Goal: Transaction & Acquisition: Purchase product/service

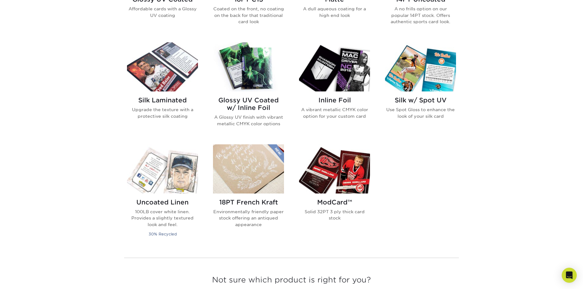
scroll to position [376, 0]
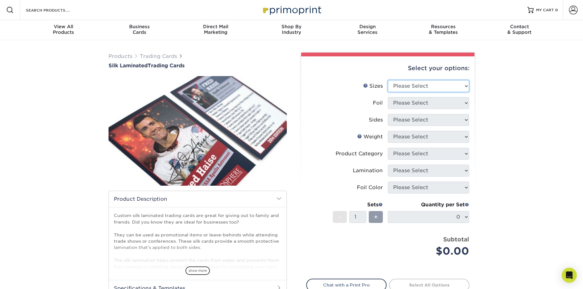
click at [399, 90] on select "Please Select 2.5" x 3.5"" at bounding box center [428, 86] width 81 height 12
select select "2.50x3.50"
click at [388, 80] on select "Please Select 2.5" x 3.5"" at bounding box center [428, 86] width 81 height 12
click at [401, 101] on select "Please Select No Yes" at bounding box center [428, 103] width 81 height 12
select select "1"
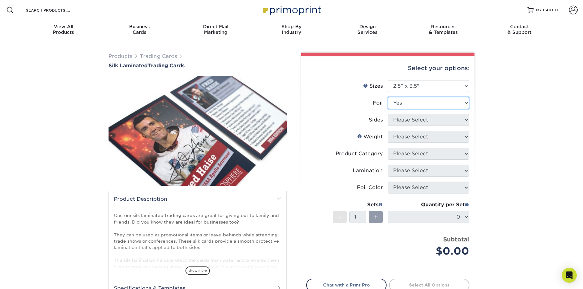
click at [388, 97] on select "Please Select No Yes" at bounding box center [428, 103] width 81 height 12
click at [402, 121] on select "Please Select Print Both Sides - Foil Both Sides Print Both Sides - Foil Front …" at bounding box center [428, 120] width 81 height 12
select select "34527644-b4fd-4ffb-9092-1318eefcd9d9"
click at [388, 114] on select "Please Select Print Both Sides - Foil Both Sides Print Both Sides - Foil Front …" at bounding box center [428, 120] width 81 height 12
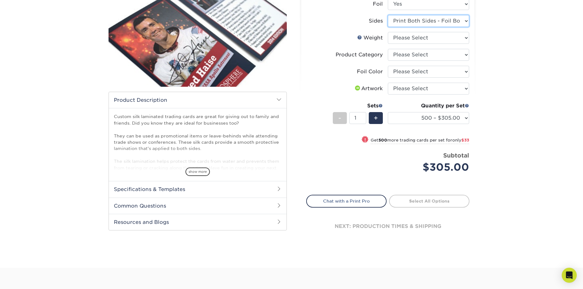
scroll to position [94, 0]
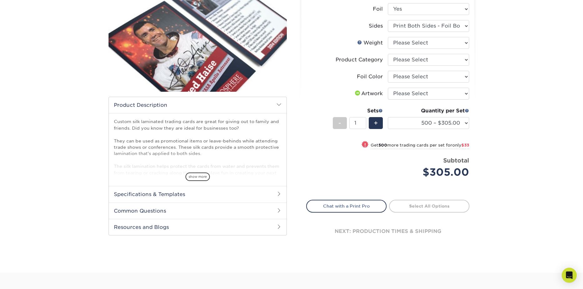
click at [414, 49] on li "Weight Help Weight Please Select 16PT" at bounding box center [388, 45] width 163 height 17
click at [414, 47] on select "Please Select 16PT" at bounding box center [428, 43] width 81 height 12
select select "16PT"
click at [388, 37] on select "Please Select 16PT" at bounding box center [428, 43] width 81 height 12
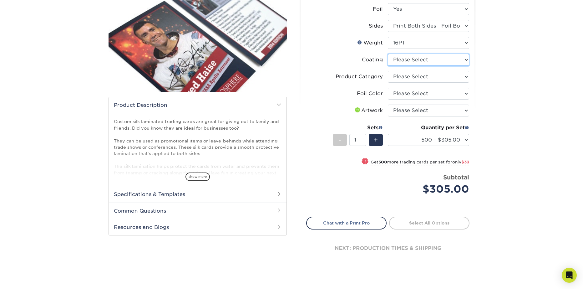
click at [403, 62] on select at bounding box center [428, 60] width 81 height 12
select select "3e7618de-abca-4bda-9f97-8b9129e913d8"
click at [388, 54] on select at bounding box center [428, 60] width 81 height 12
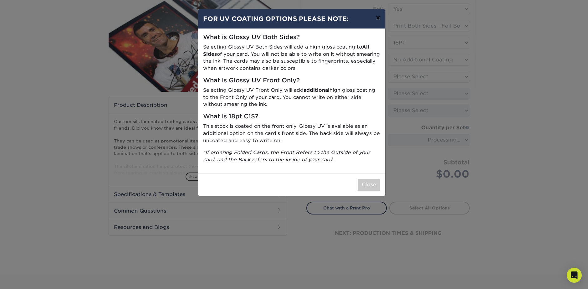
click at [374, 20] on button "×" at bounding box center [378, 18] width 14 height 18
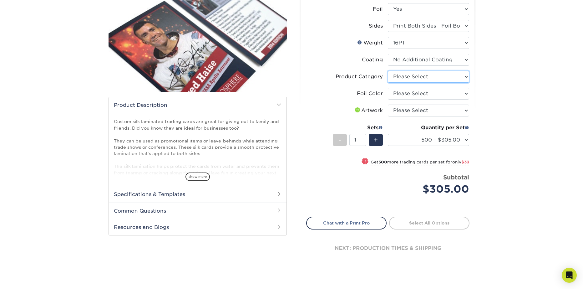
click at [409, 79] on select "Please Select Trading Cards" at bounding box center [428, 77] width 81 height 12
select select "c2f9bce9-36c2-409d-b101-c29d9d031e18"
click at [388, 71] on select "Please Select Trading Cards" at bounding box center [428, 77] width 81 height 12
click at [412, 93] on select "Please Select Silver Foil Rose Gold Foil Red Foil Gold Foil Copper Foil Blue Fo…" at bounding box center [428, 94] width 81 height 12
select select "acffa4a5-22f9-4585-ba3f-0adaa54b8c85"
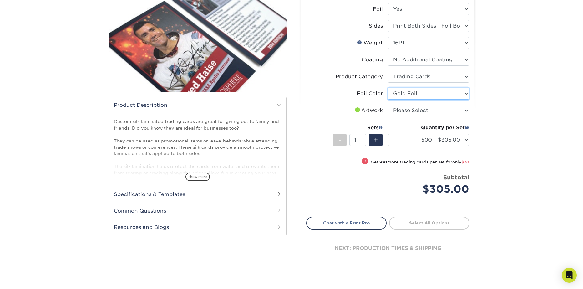
click at [388, 88] on select "Please Select Silver Foil Rose Gold Foil Red Foil Gold Foil Copper Foil Blue Fo…" at bounding box center [428, 94] width 81 height 12
click at [405, 111] on select "Please Select I will upload files I need a design - $100" at bounding box center [428, 111] width 81 height 12
select select "upload"
click at [388, 105] on select "Please Select I will upload files I need a design - $100" at bounding box center [428, 111] width 81 height 12
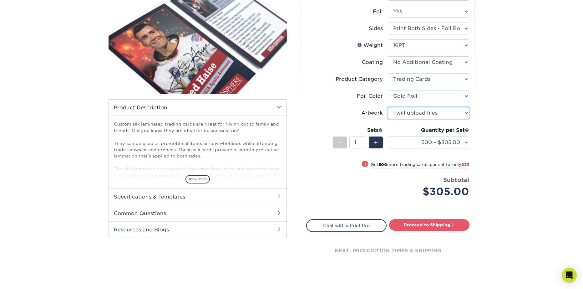
scroll to position [0, 0]
